Goal: Task Accomplishment & Management: Use online tool/utility

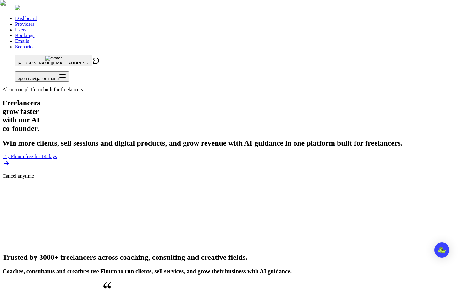
click at [26, 27] on link "Users" at bounding box center [20, 29] width 11 height 5
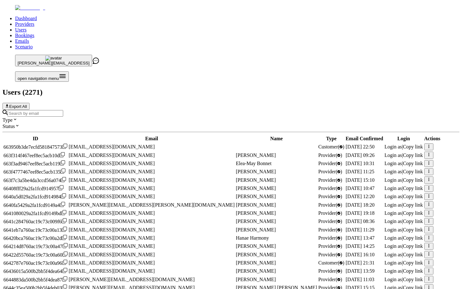
click at [63, 110] on input "Search by email" at bounding box center [36, 113] width 56 height 7
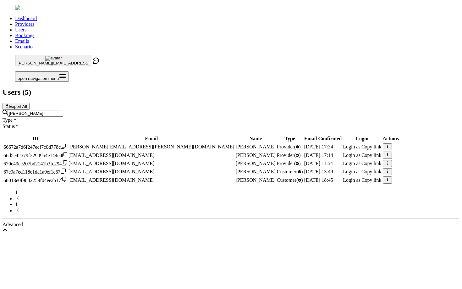
type input "[PERSON_NAME]"
click at [343, 160] on span "Login as" at bounding box center [352, 162] width 18 height 5
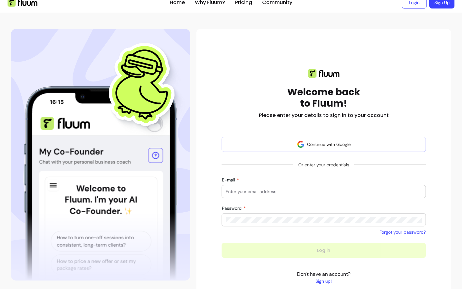
scroll to position [33, 0]
